Goal: Task Accomplishment & Management: Complete application form

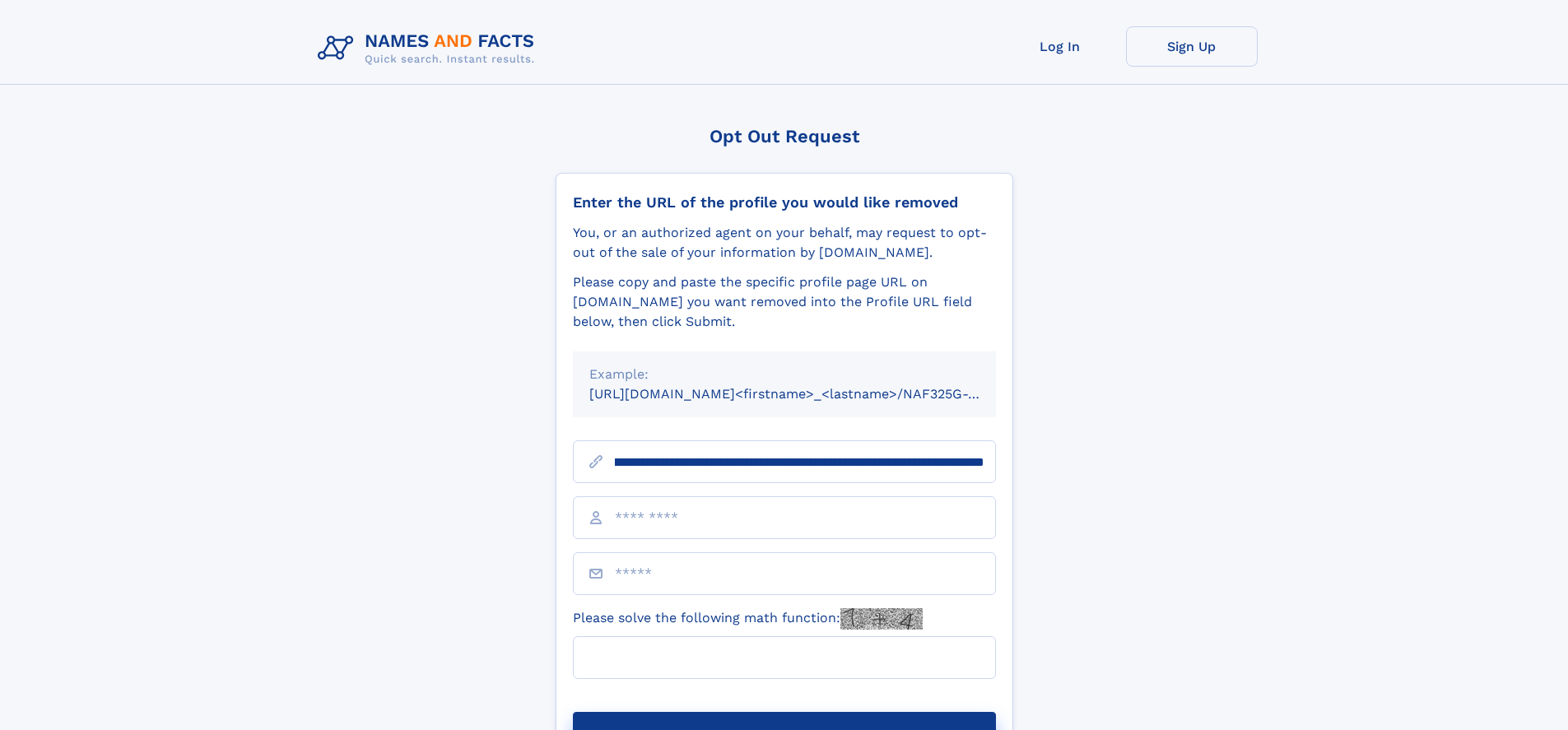
scroll to position [0, 228]
type input "**********"
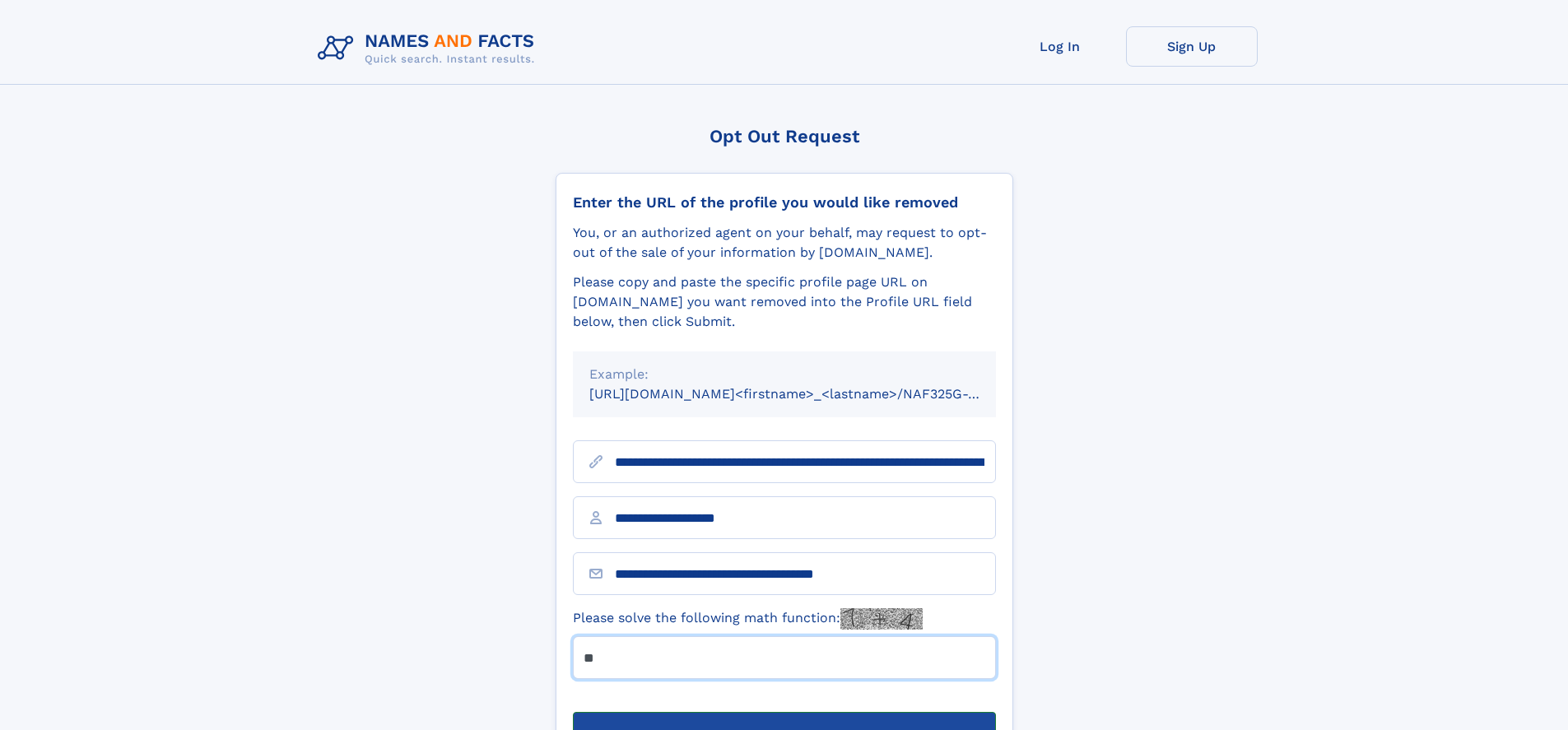
type input "**"
click at [784, 713] on button "Submit Opt Out Request" at bounding box center [784, 739] width 423 height 53
